Goal: Task Accomplishment & Management: Manage account settings

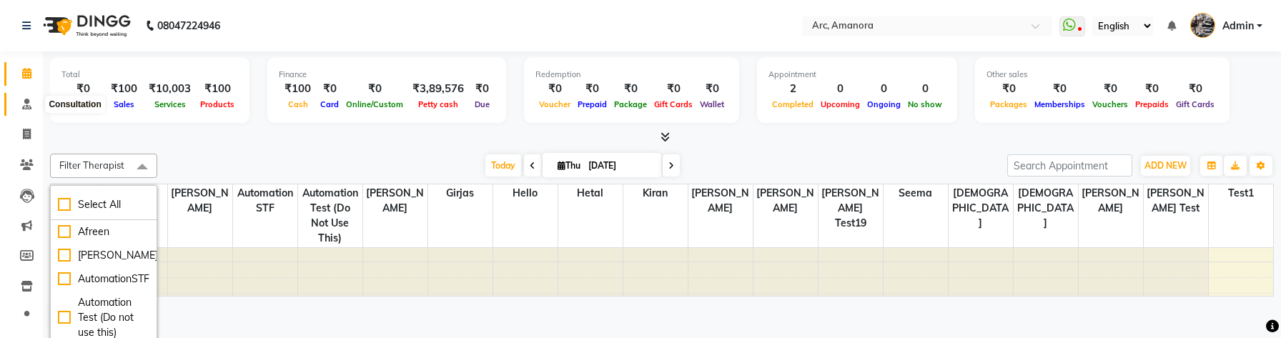
click at [34, 109] on span at bounding box center [26, 104] width 25 height 16
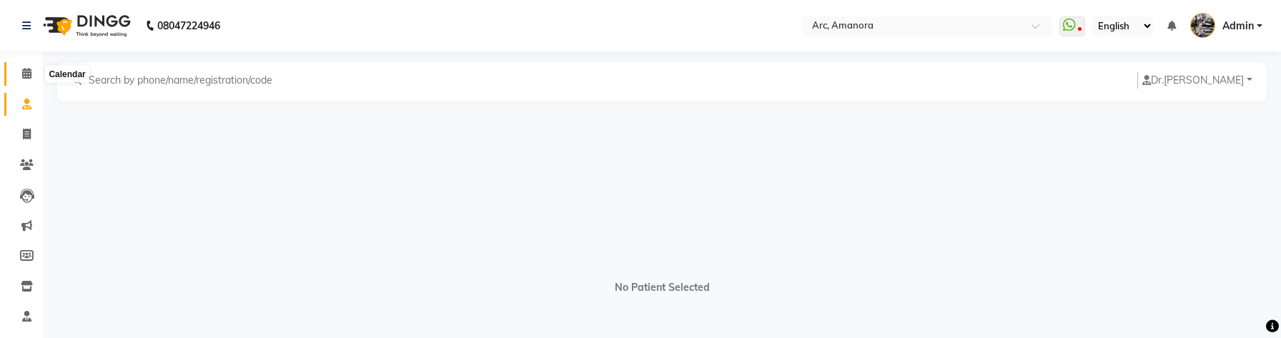
click at [29, 74] on icon at bounding box center [26, 73] width 9 height 11
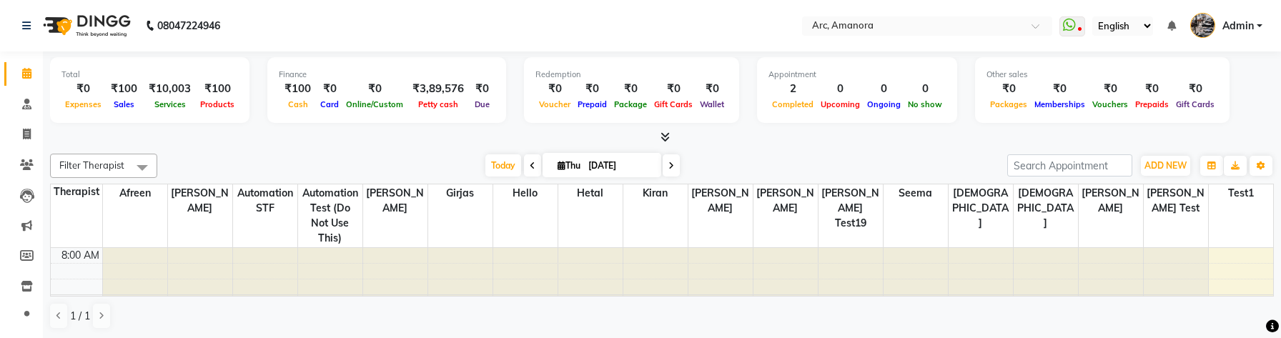
click at [1023, 309] on div "1 / 1" at bounding box center [662, 315] width 1224 height 27
click at [1021, 319] on div "1 / 1" at bounding box center [662, 315] width 1224 height 27
click at [1265, 330] on div "Filter Therapist Select All Afreen [PERSON_NAME] AutomationSTF Automation Test …" at bounding box center [662, 241] width 1224 height 187
click at [21, 111] on span at bounding box center [26, 104] width 25 height 16
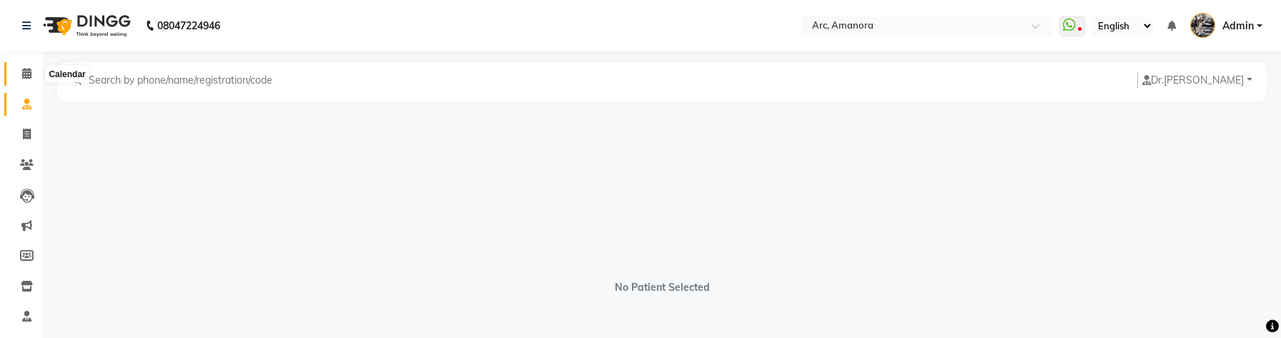
click at [26, 71] on icon at bounding box center [26, 73] width 9 height 11
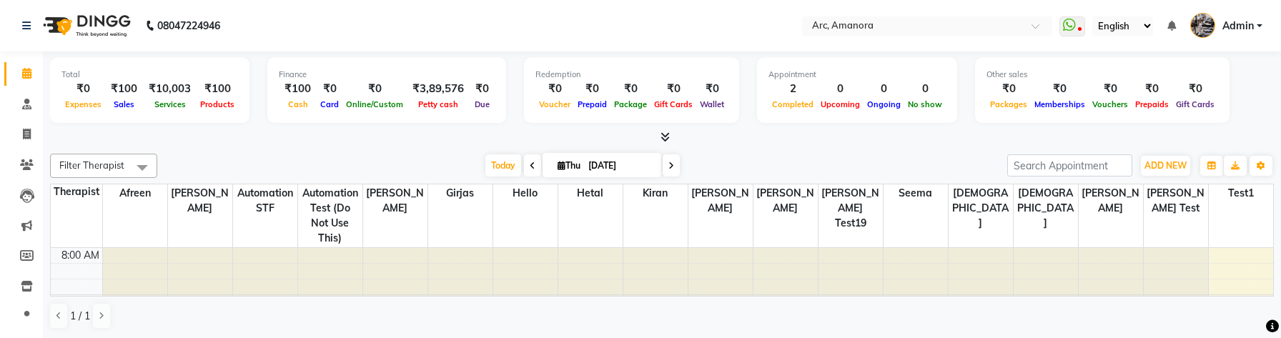
click at [106, 164] on span "Filter Therapist" at bounding box center [91, 164] width 65 height 11
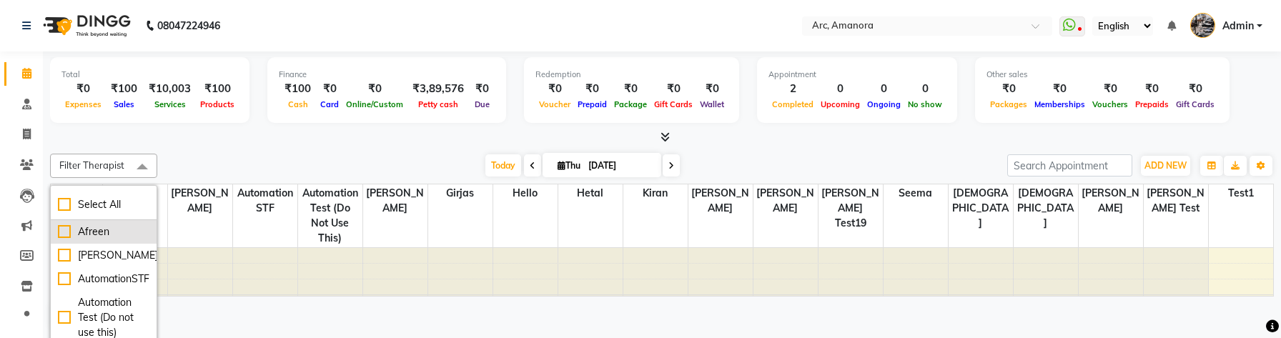
click at [92, 233] on div "Afreen" at bounding box center [103, 231] width 91 height 15
checkbox input "true"
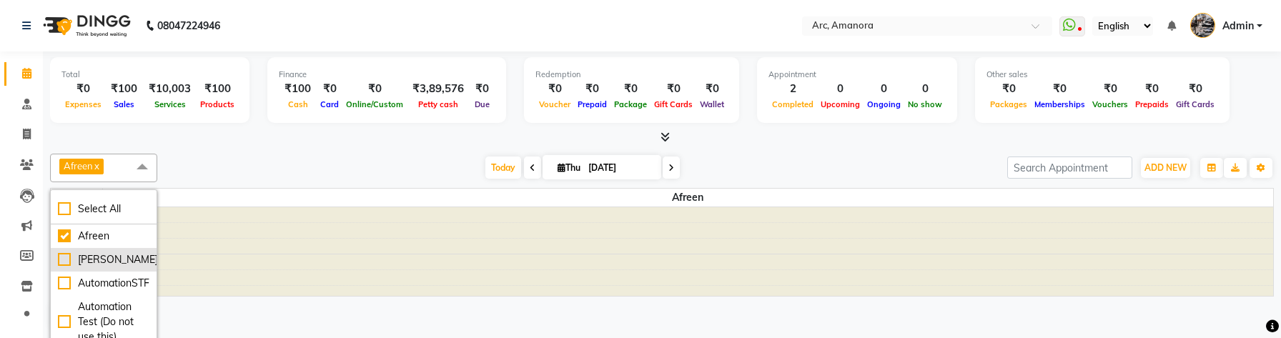
click at [93, 256] on div "[PERSON_NAME]" at bounding box center [103, 259] width 91 height 15
checkbox input "true"
click at [1207, 169] on icon "button" at bounding box center [1211, 168] width 9 height 9
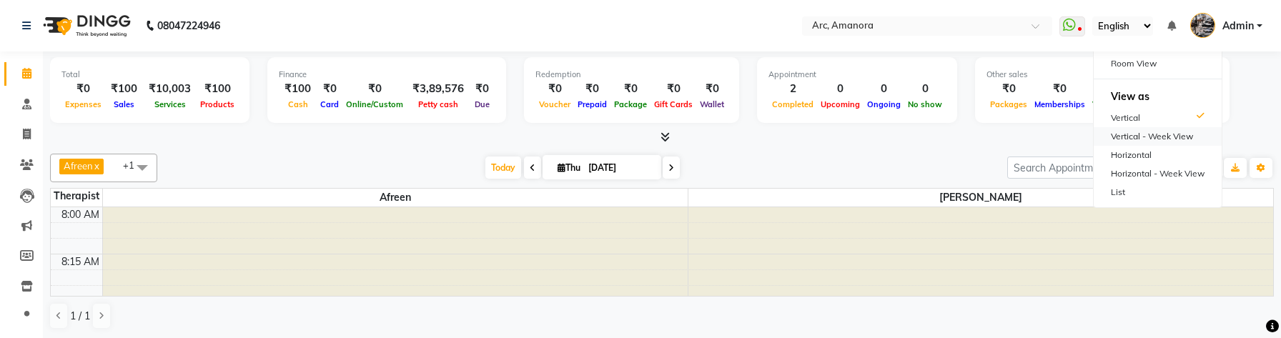
click at [1156, 134] on div "Vertical - Week View" at bounding box center [1157, 136] width 128 height 19
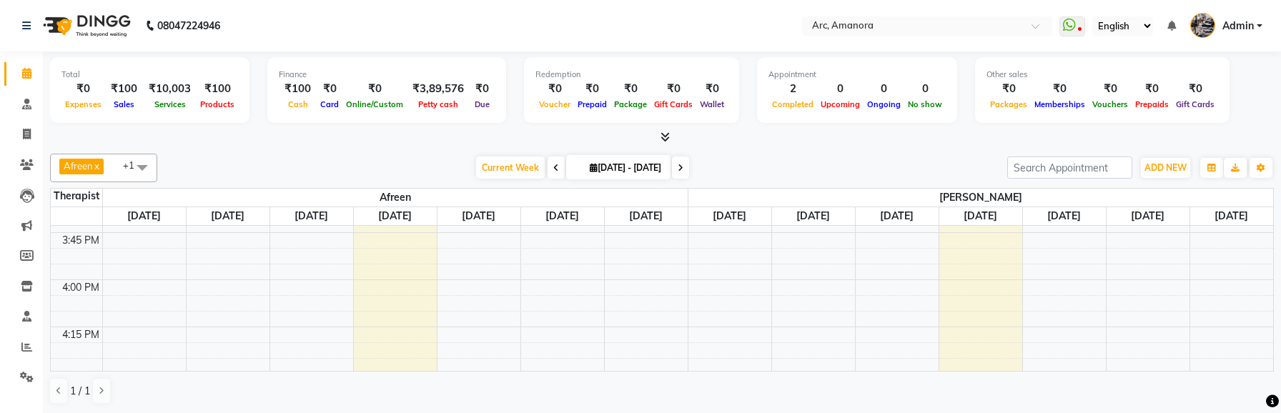
scroll to position [1454, 0]
